Goal: Transaction & Acquisition: Purchase product/service

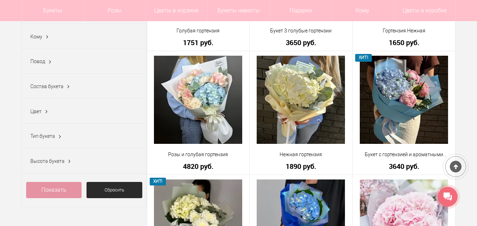
scroll to position [212, 0]
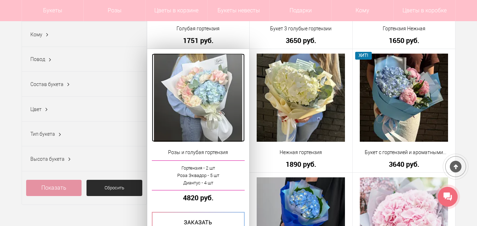
click at [181, 101] on img at bounding box center [198, 98] width 88 height 88
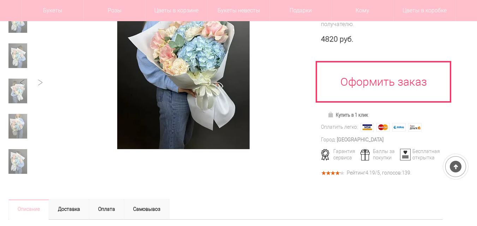
scroll to position [176, 0]
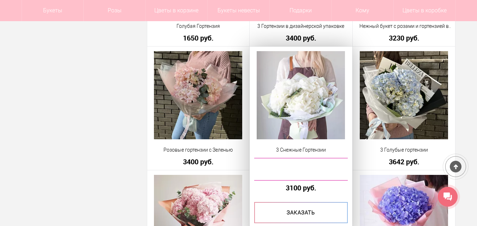
scroll to position [621, 0]
